Goal: Check status: Check status

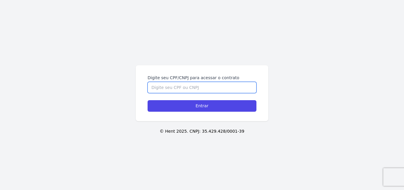
click at [186, 90] on input "Digite seu CPF/CNPJ para acessar o contrato" at bounding box center [201, 87] width 109 height 11
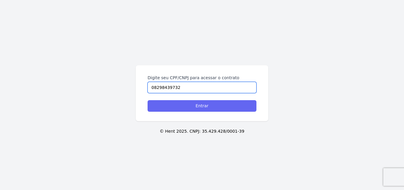
type input "08298439732"
click at [186, 105] on input "Entrar" at bounding box center [201, 106] width 109 height 12
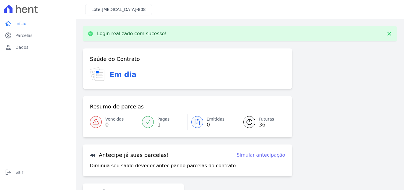
click at [246, 120] on icon at bounding box center [249, 121] width 7 height 7
